Goal: Information Seeking & Learning: Learn about a topic

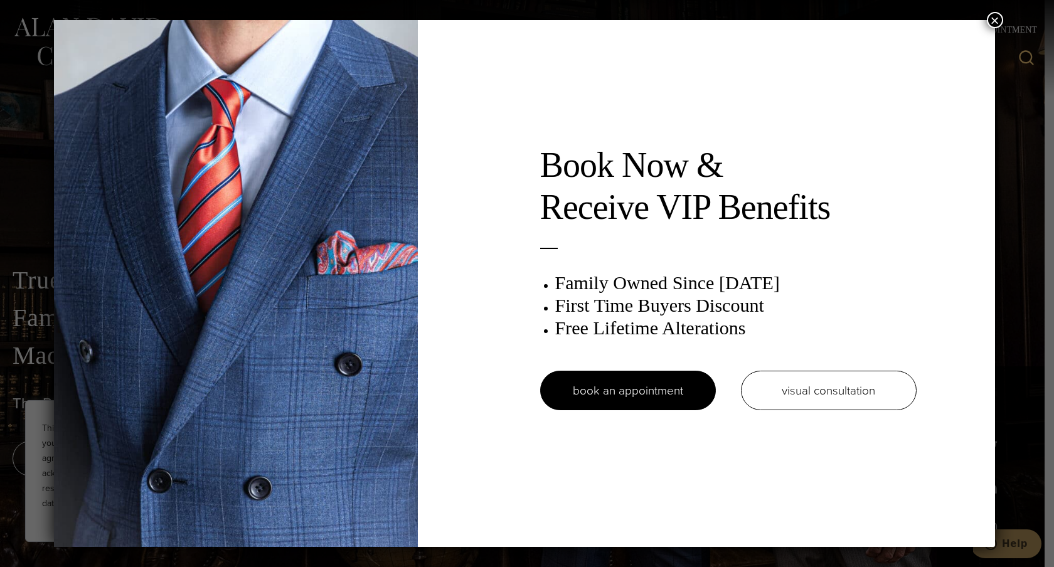
click at [1001, 19] on button "×" at bounding box center [995, 20] width 16 height 16
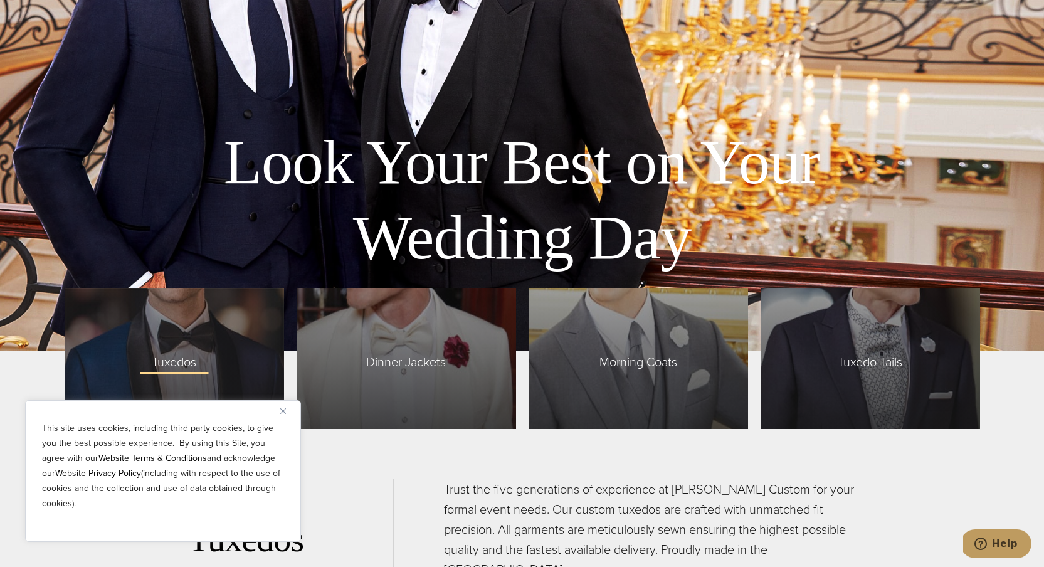
scroll to position [2927, 0]
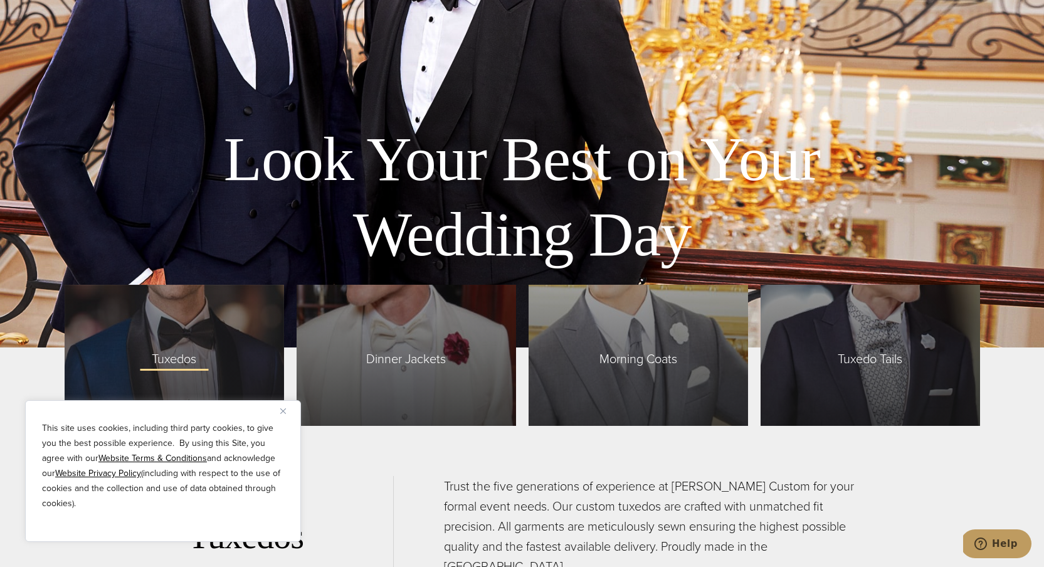
click at [285, 410] on img "Close" at bounding box center [283, 411] width 6 height 6
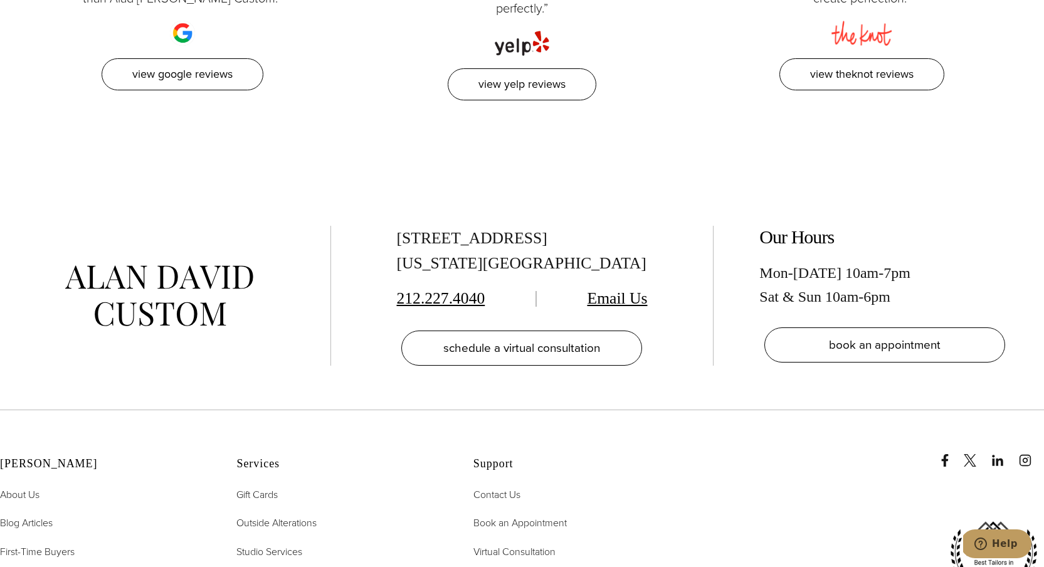
scroll to position [6103, 0]
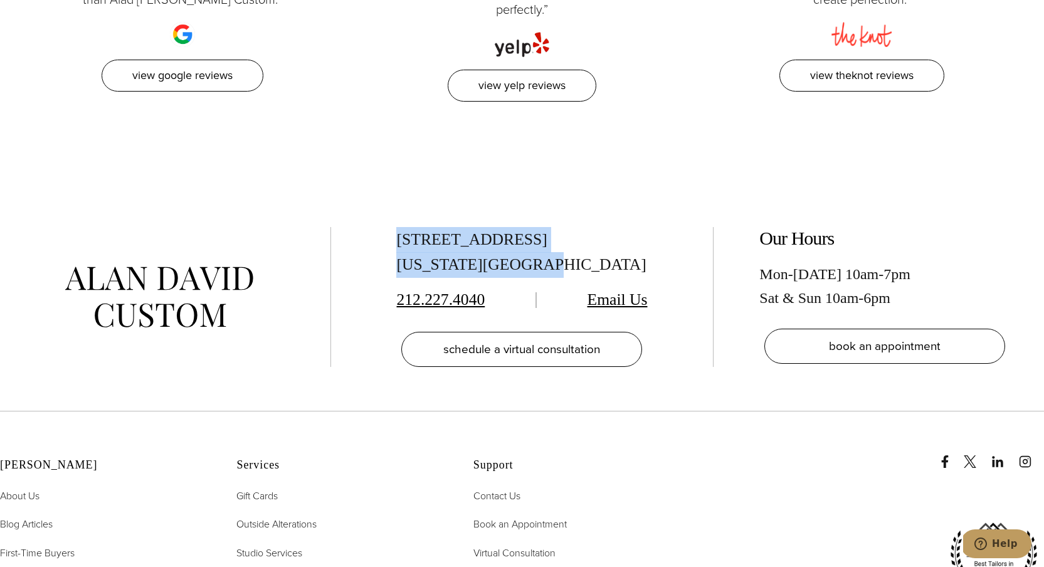
drag, startPoint x: 396, startPoint y: 171, endPoint x: 553, endPoint y: 201, distance: 160.4
click at [553, 227] on div "[STREET_ADDRESS][US_STATE] 212.227.4040 Email Us schedule a virtual consultation" at bounding box center [521, 297] width 331 height 141
copy div "[STREET_ADDRESS][US_STATE]"
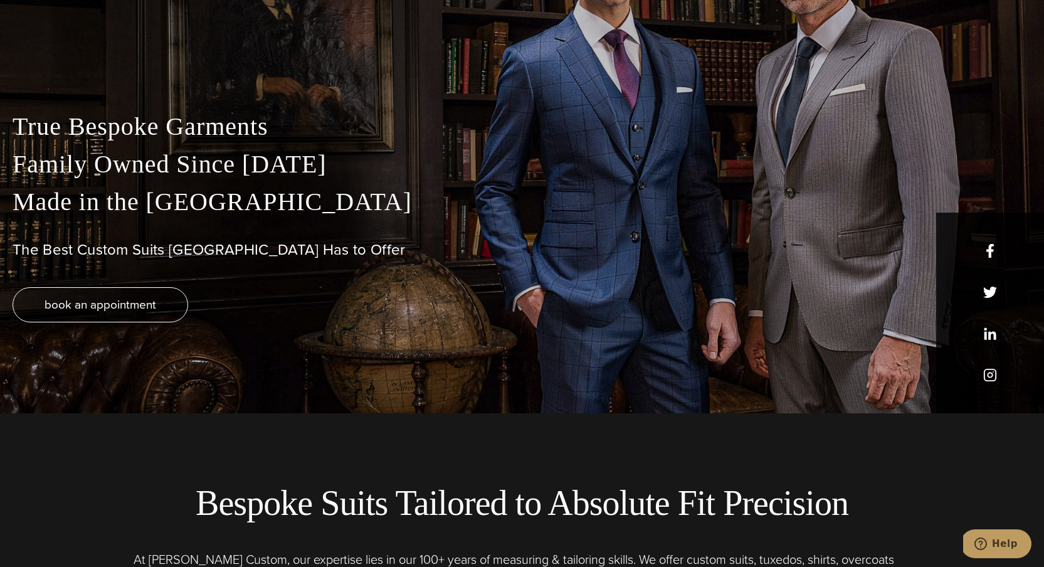
scroll to position [0, 0]
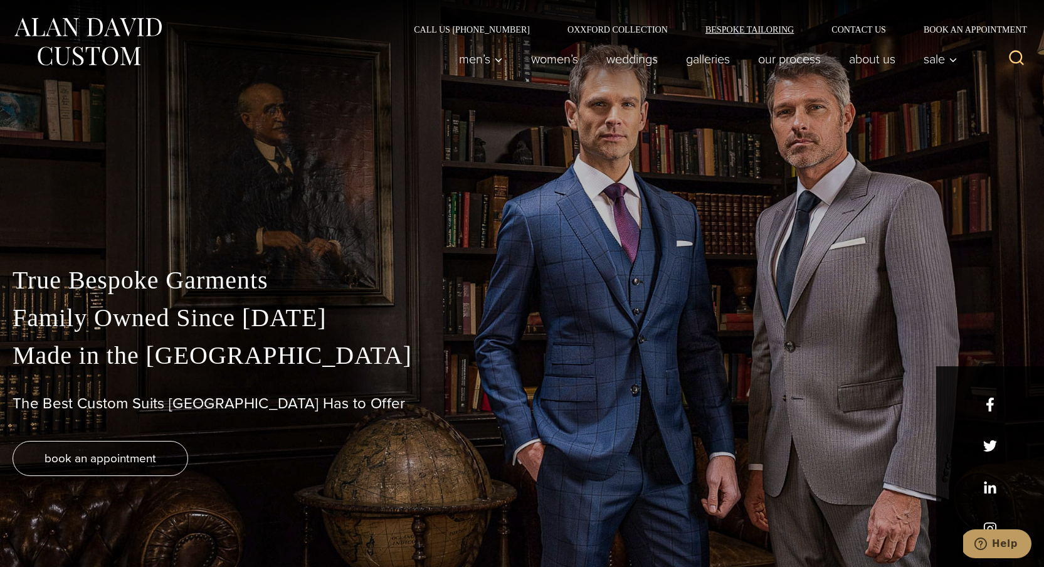
click at [708, 26] on link "Bespoke Tailoring" at bounding box center [750, 29] width 126 height 9
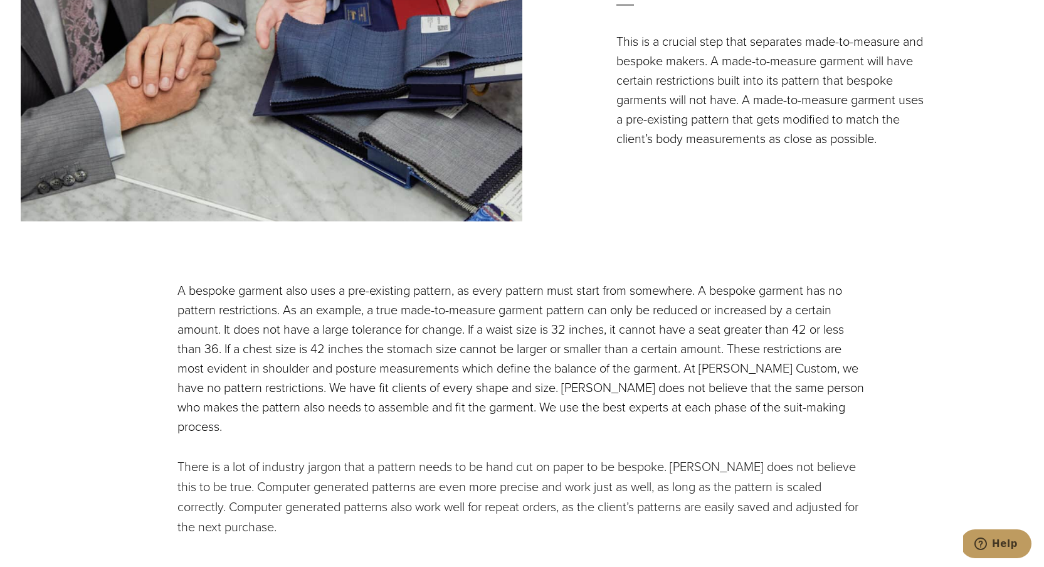
scroll to position [1771, 0]
